Goal: Check status

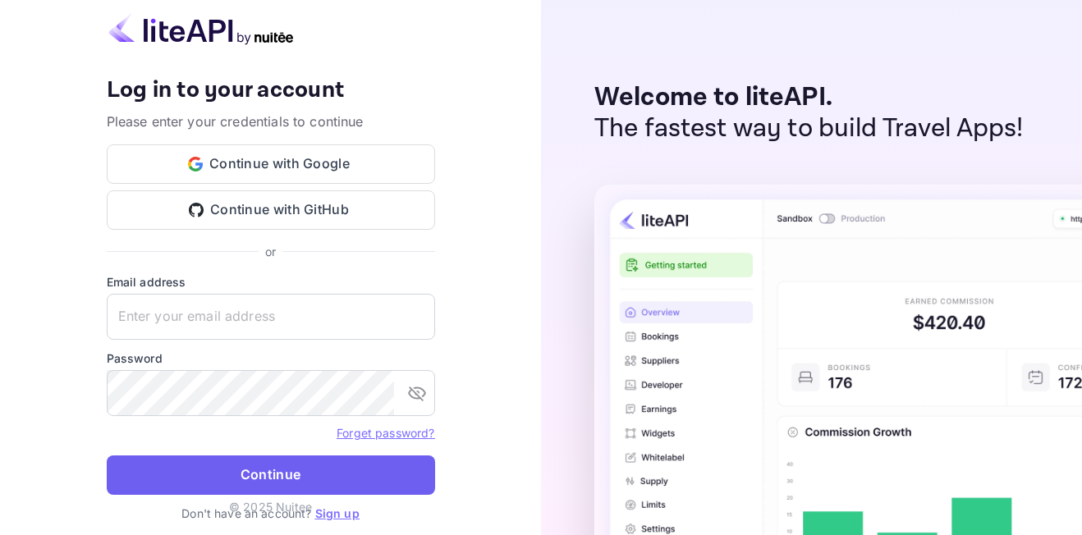
type input "[EMAIL_ADDRESS][DOMAIN_NAME]"
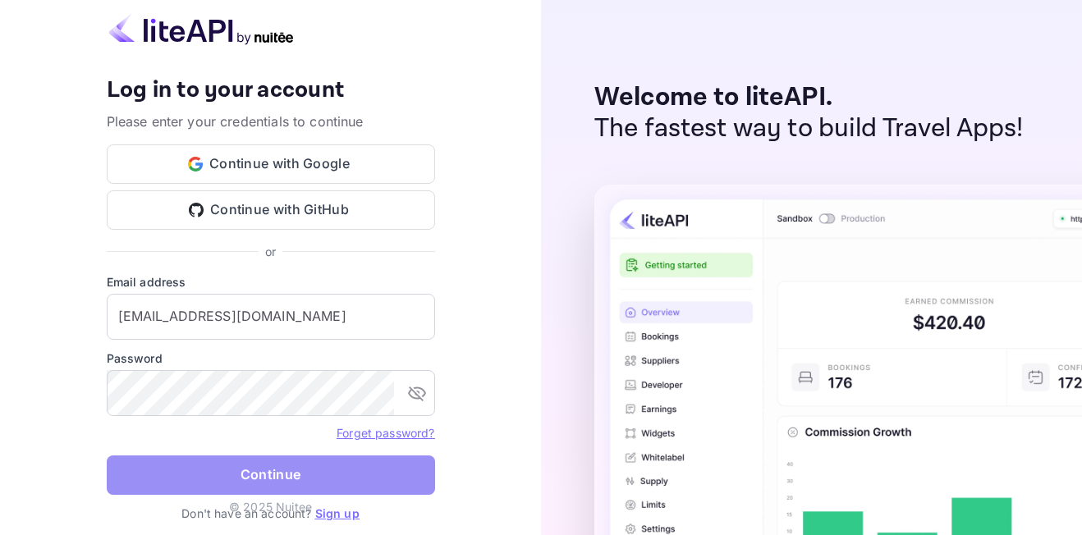
click at [273, 464] on button "Continue" at bounding box center [271, 475] width 328 height 39
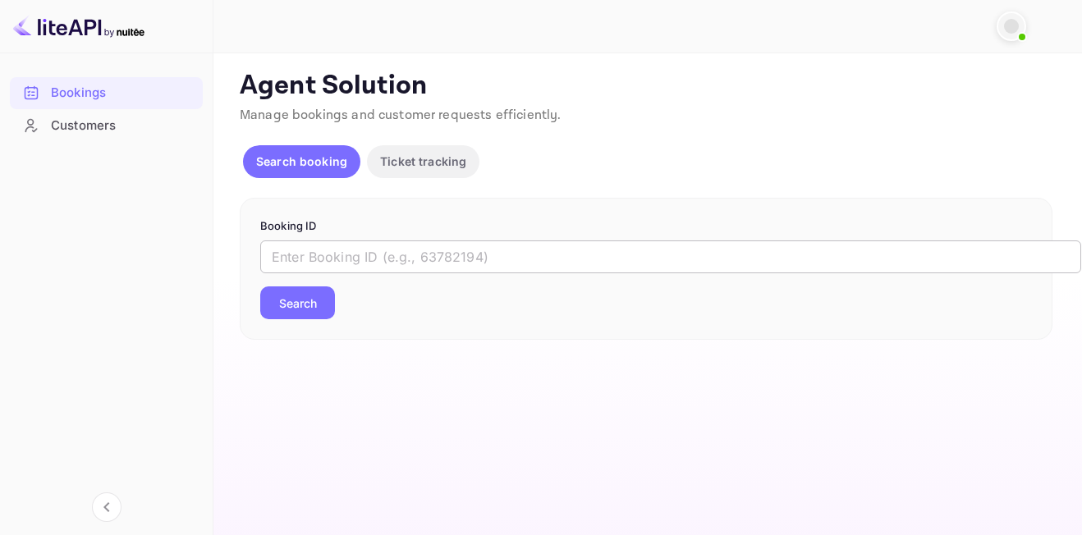
click at [371, 259] on input "text" at bounding box center [670, 257] width 821 height 33
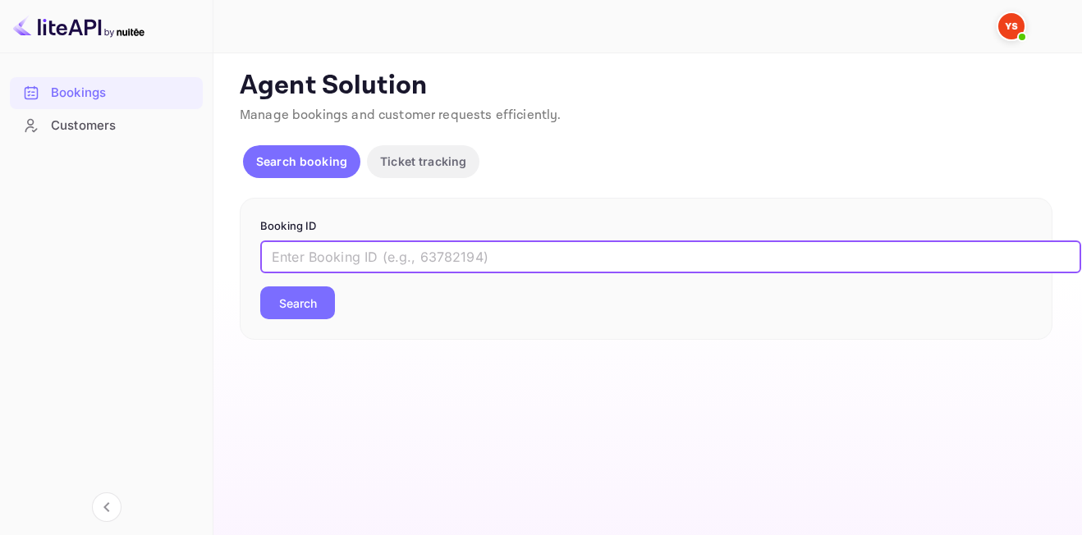
paste input "9603761"
type input "9603761"
click at [299, 306] on button "Search" at bounding box center [297, 303] width 75 height 33
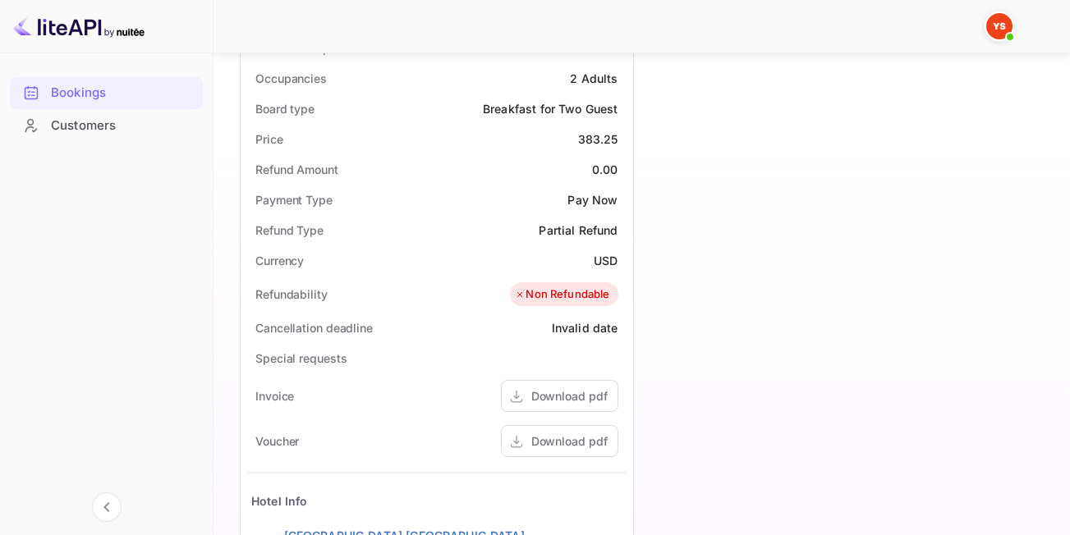
scroll to position [739, 0]
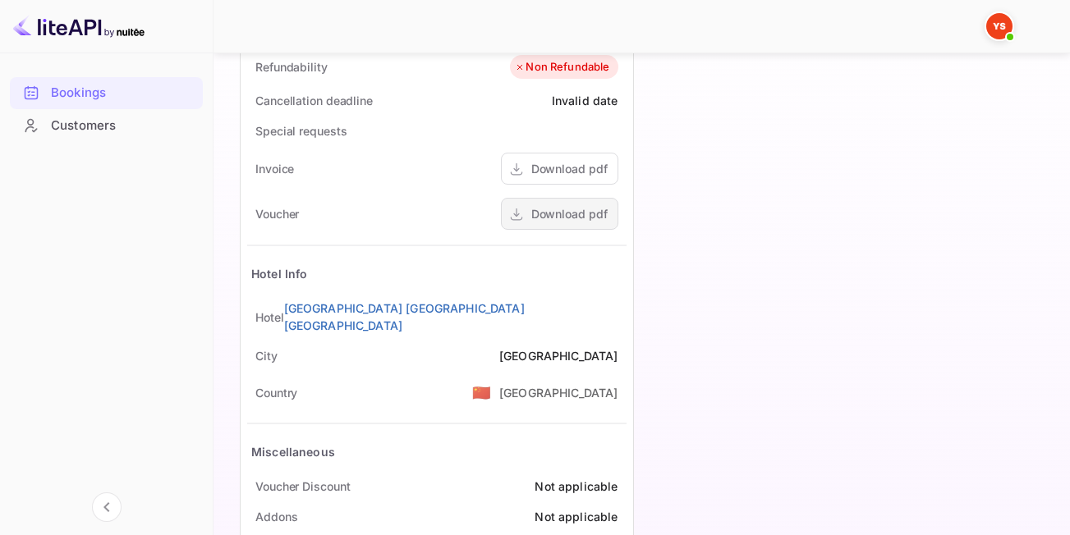
click at [568, 213] on div "Download pdf" at bounding box center [569, 213] width 76 height 17
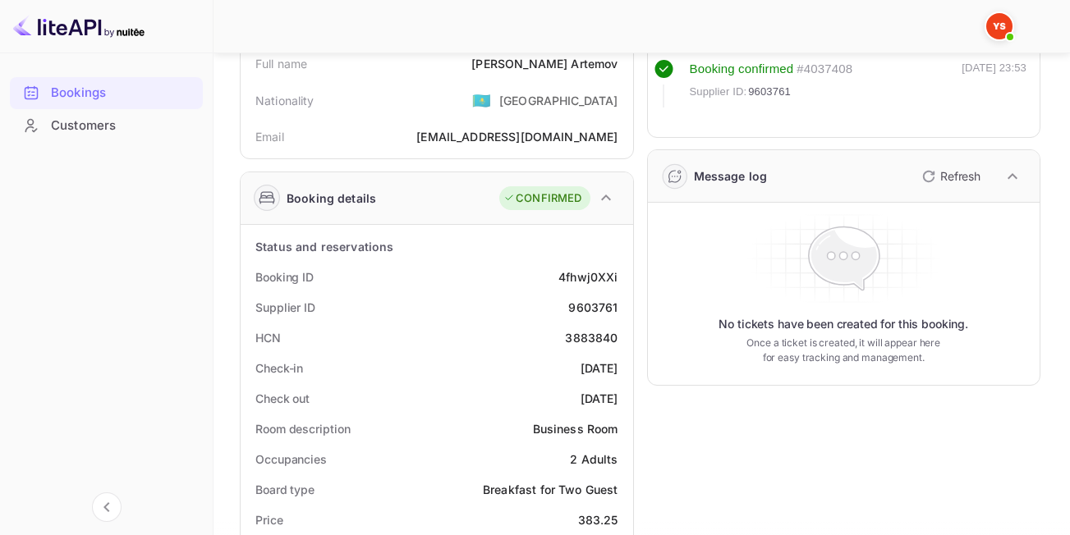
scroll to position [0, 0]
